Goal: Navigation & Orientation: Find specific page/section

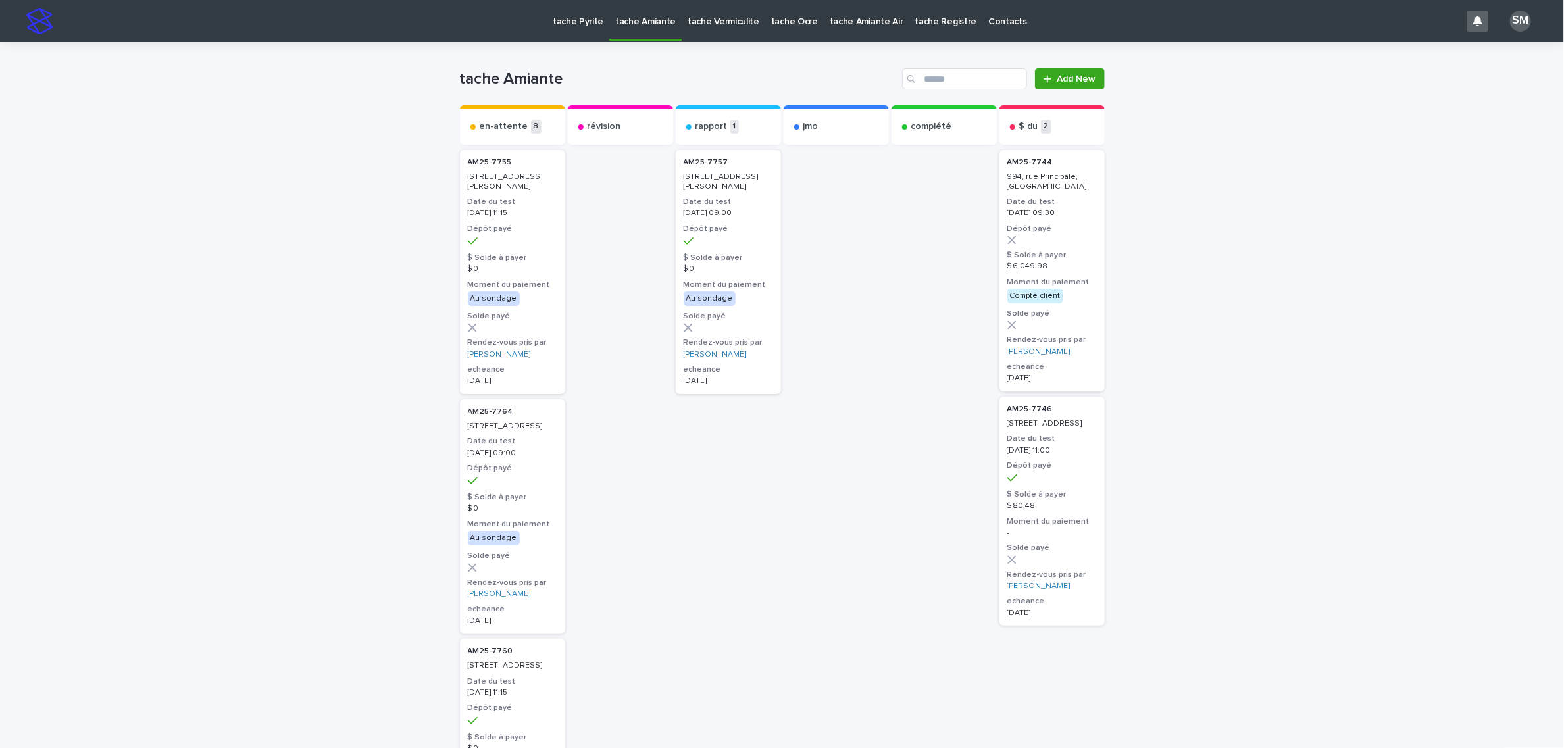
click at [574, 20] on p "tache Pyrite" at bounding box center [578, 14] width 51 height 28
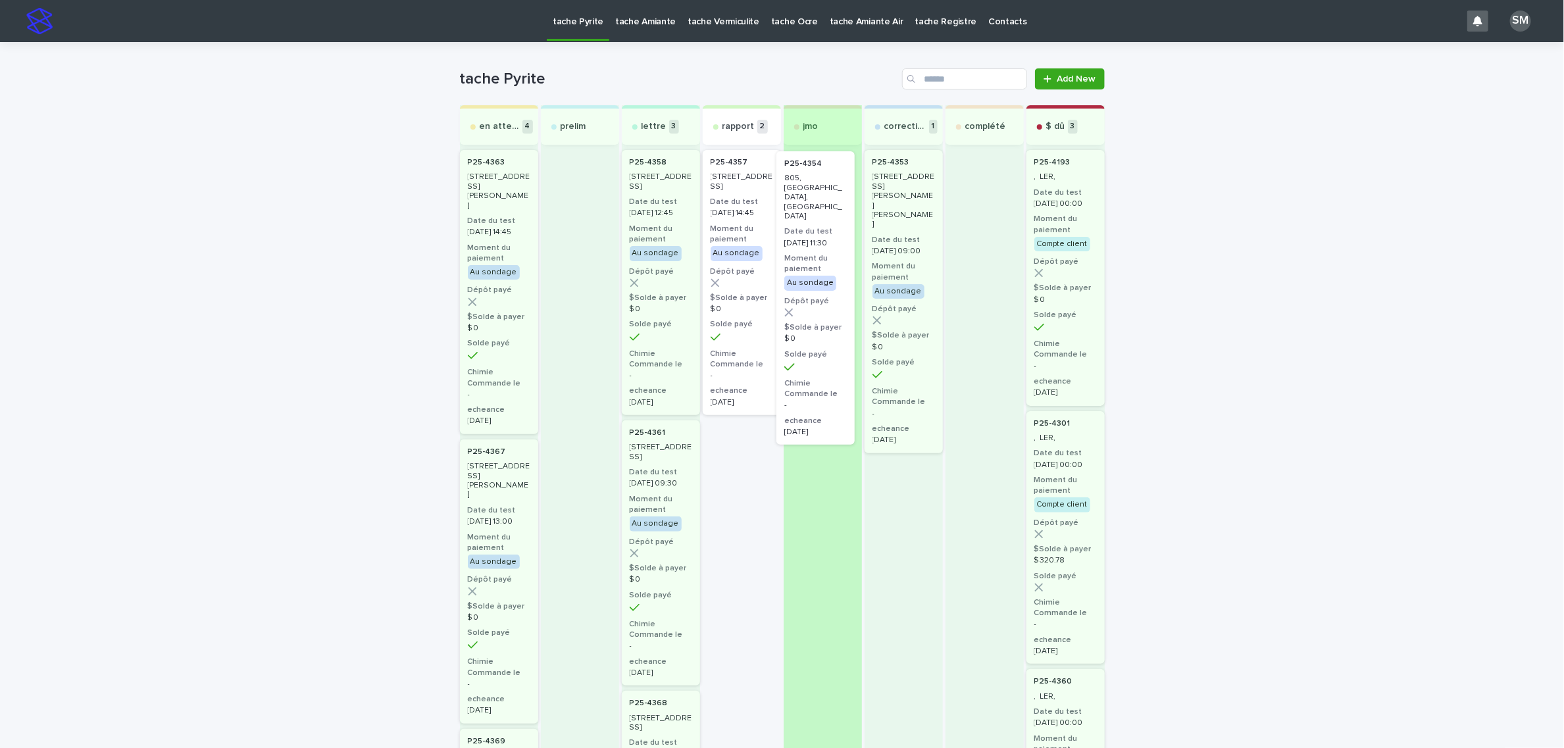
drag, startPoint x: 718, startPoint y: 215, endPoint x: 803, endPoint y: 217, distance: 85.5
click at [803, 217] on div "en attente 4 P25-4363 615, avenue Hervé-Beaudry, Laval Date du test 2025-09-17 …" at bounding box center [782, 743] width 645 height 1277
